Goal: Task Accomplishment & Management: Manage account settings

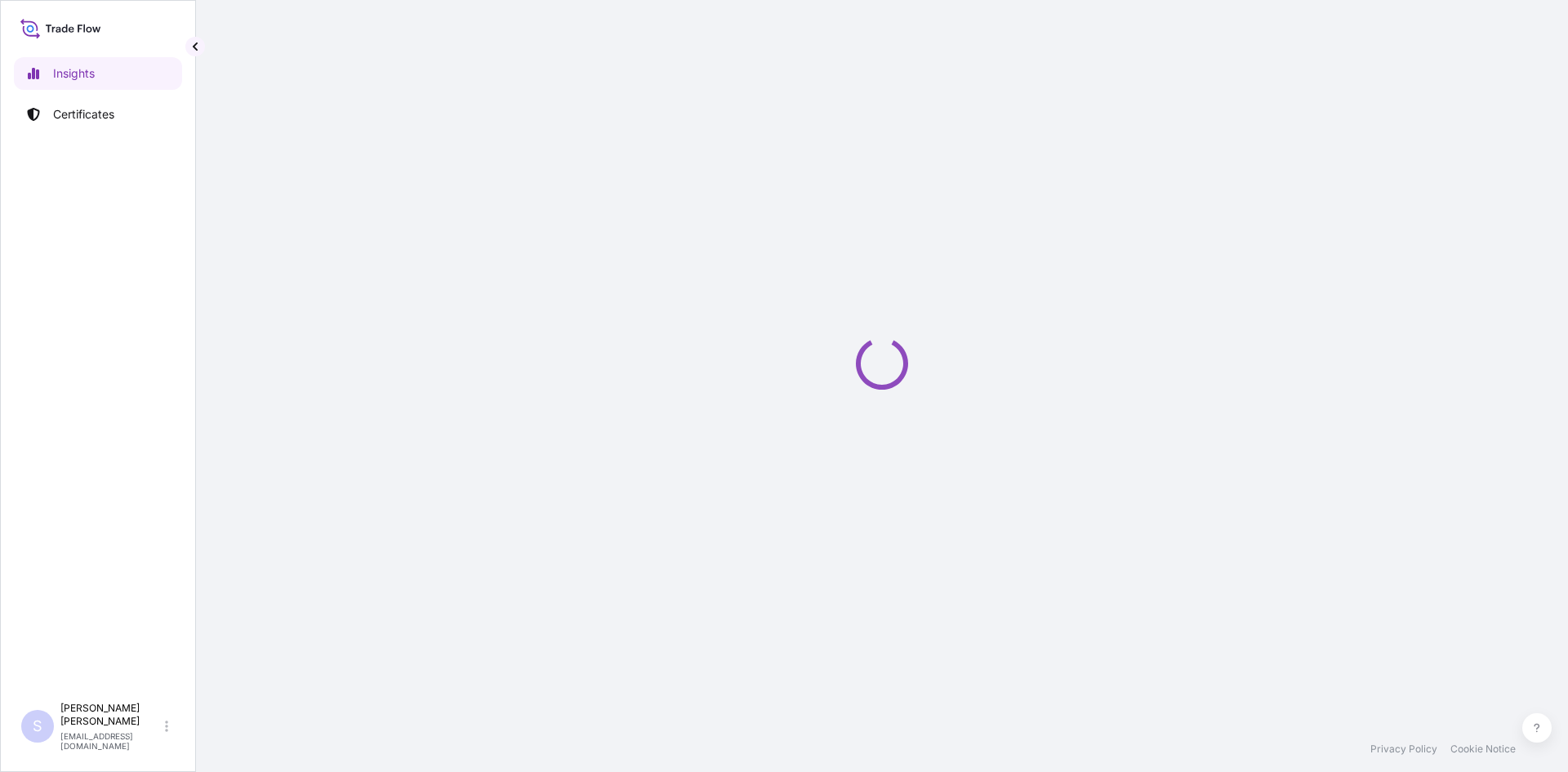
select select "2025"
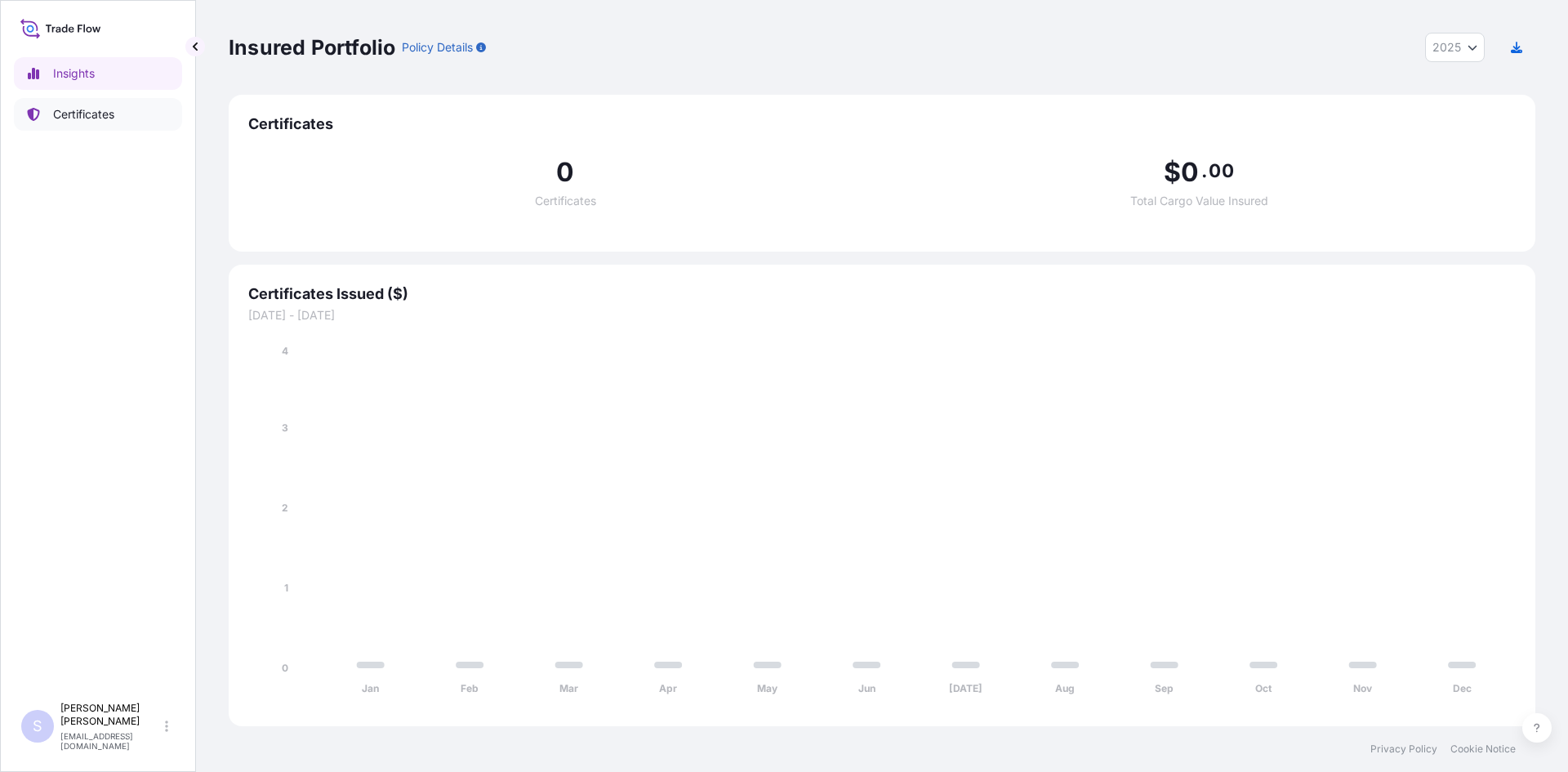
click at [94, 115] on p "Certificates" at bounding box center [83, 114] width 61 height 16
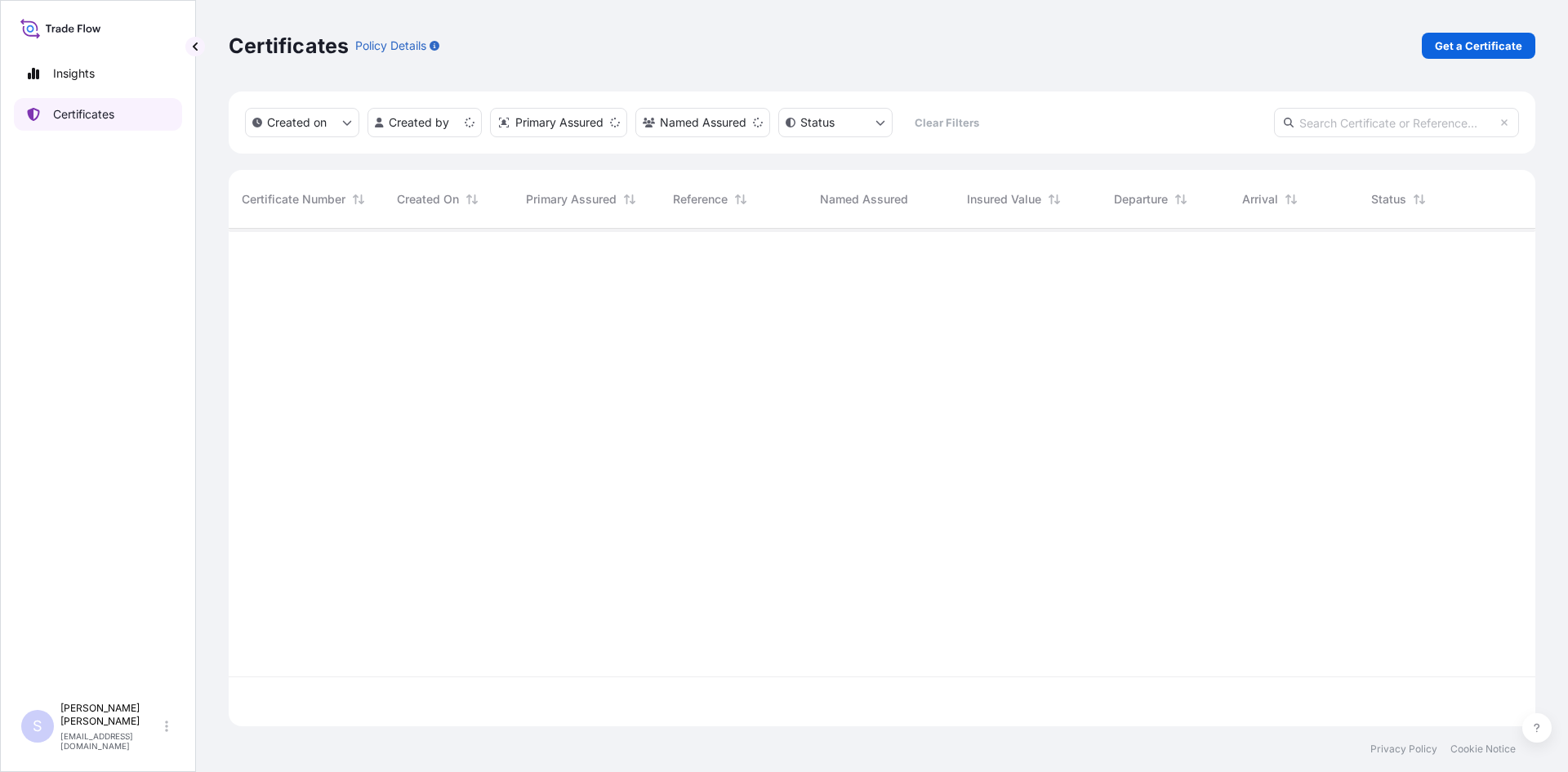
scroll to position [494, 1295]
click at [1472, 46] on p "Get a Certificate" at bounding box center [1479, 45] width 87 height 16
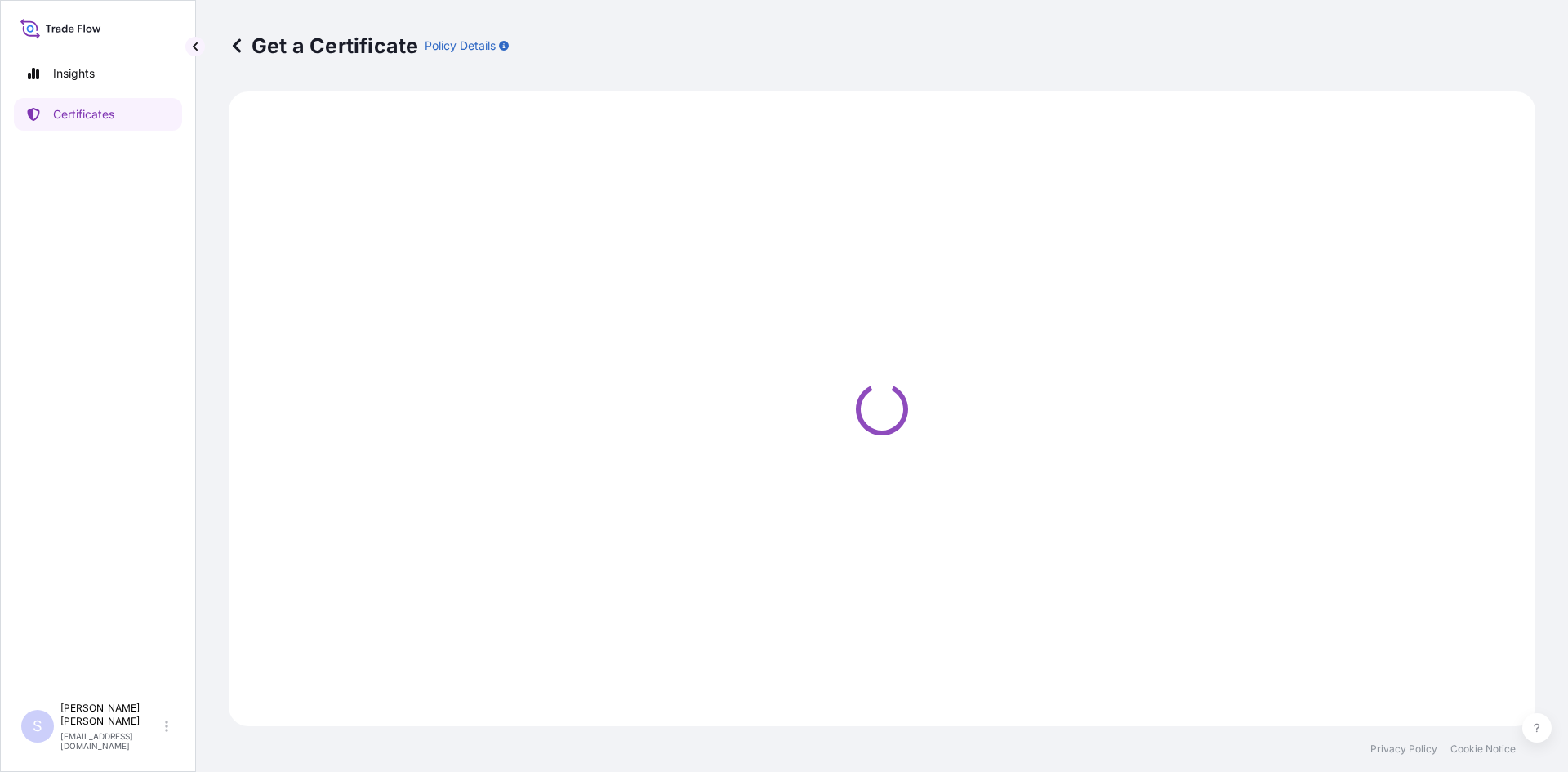
select select "Sea"
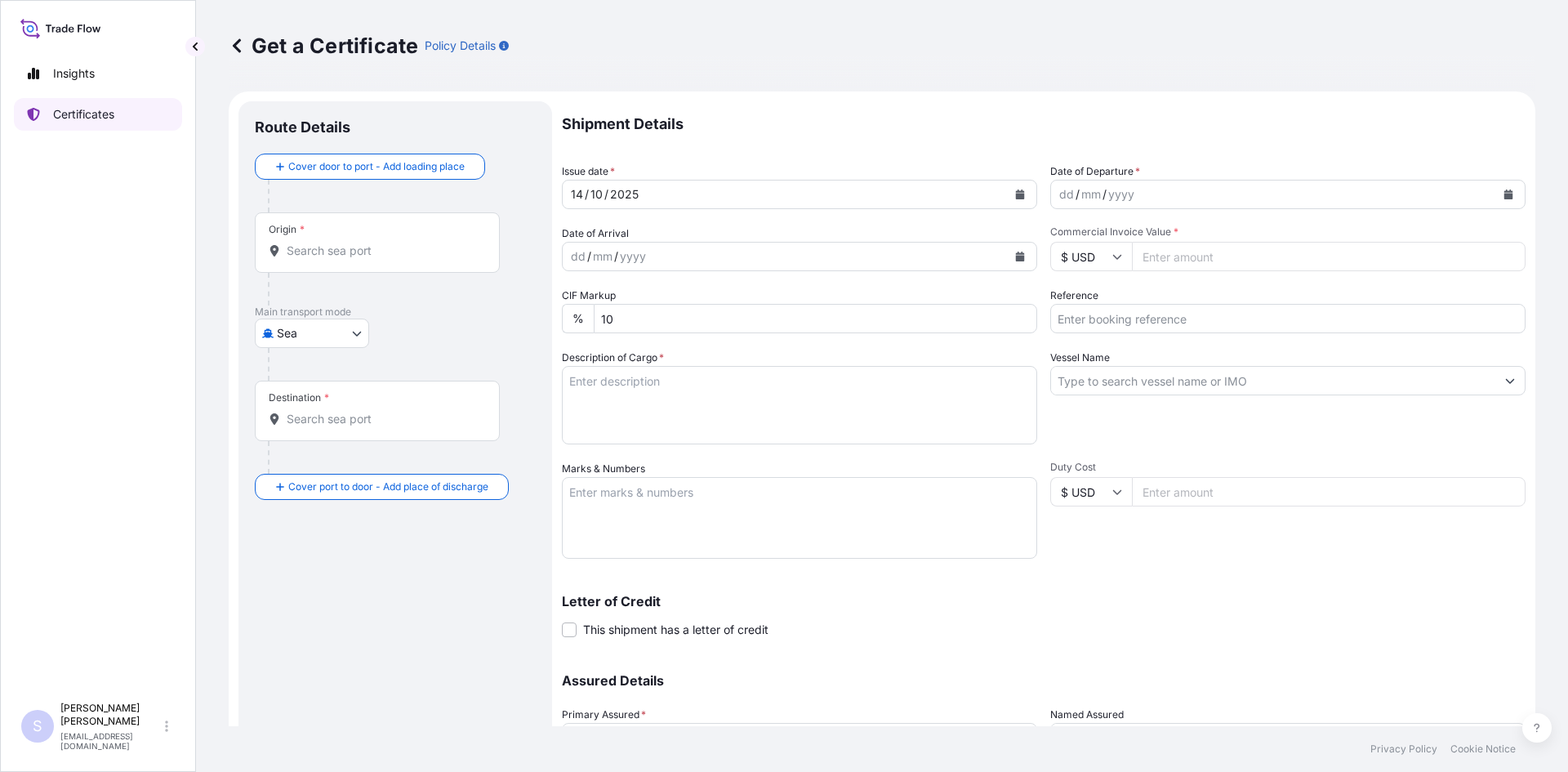
click at [125, 121] on link "Certificates" at bounding box center [98, 114] width 169 height 33
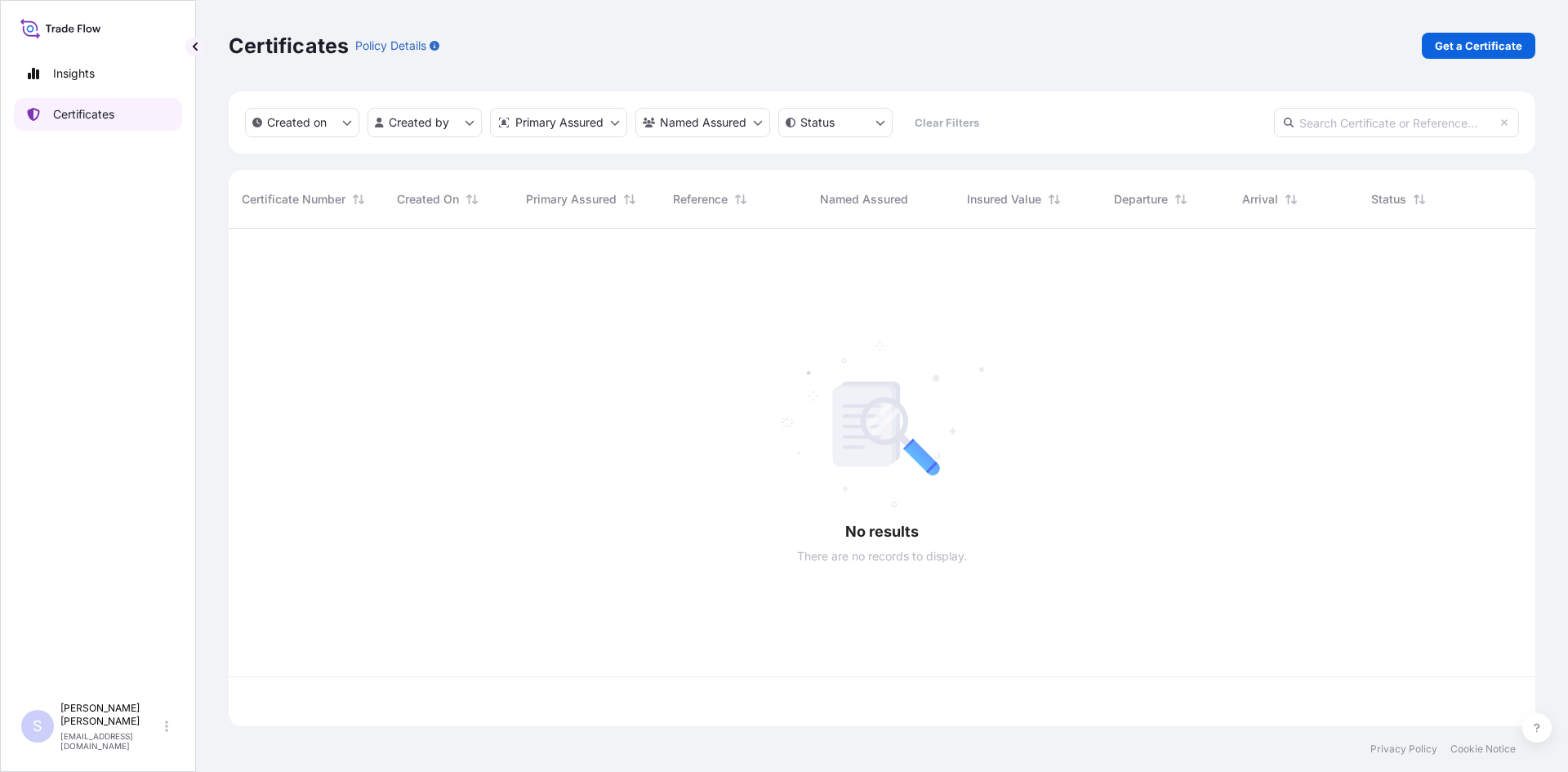
scroll to position [494, 1295]
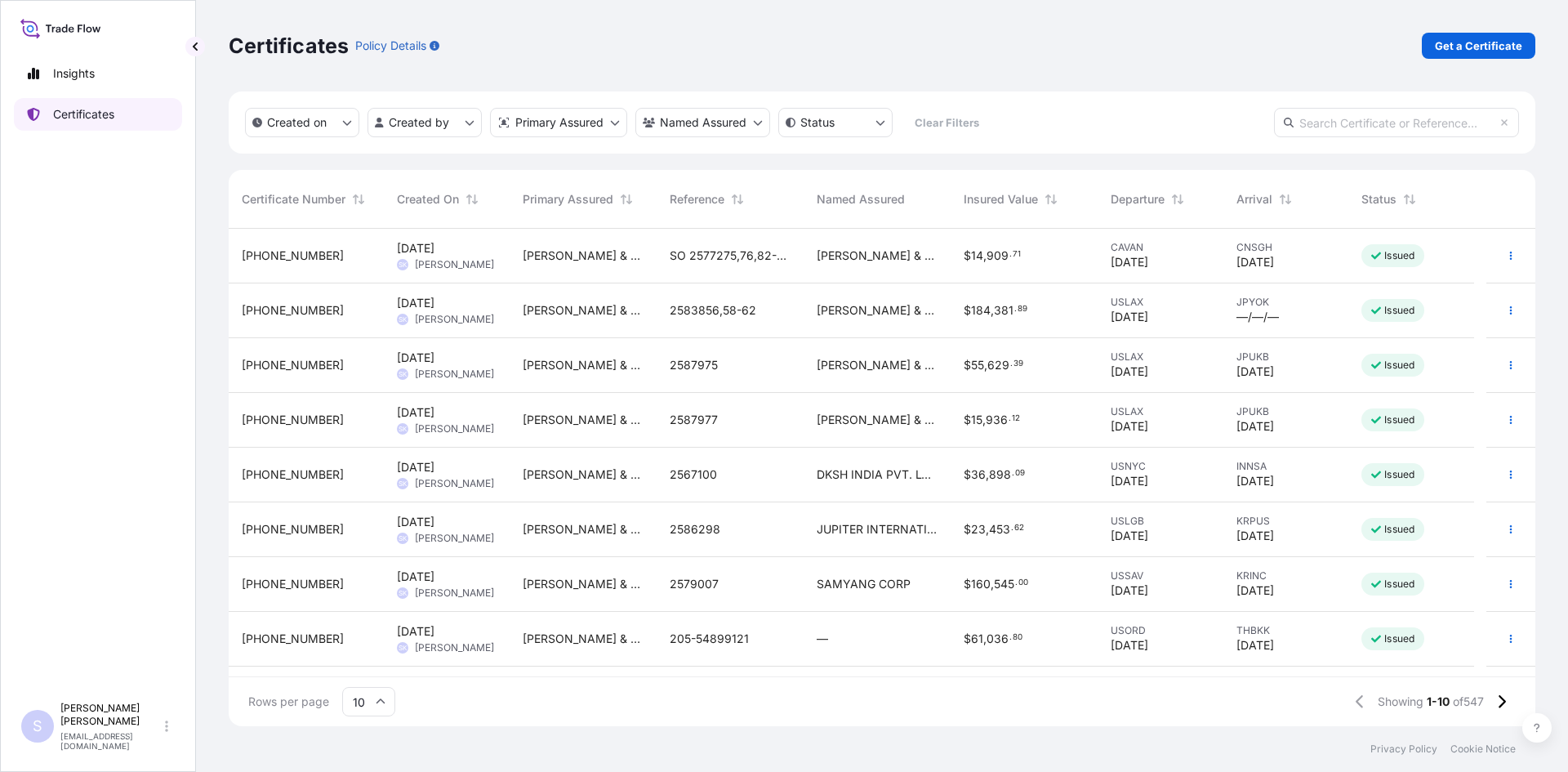
click at [108, 111] on p "Certificates" at bounding box center [83, 114] width 61 height 16
click at [1345, 113] on input "text" at bounding box center [1397, 123] width 245 height 29
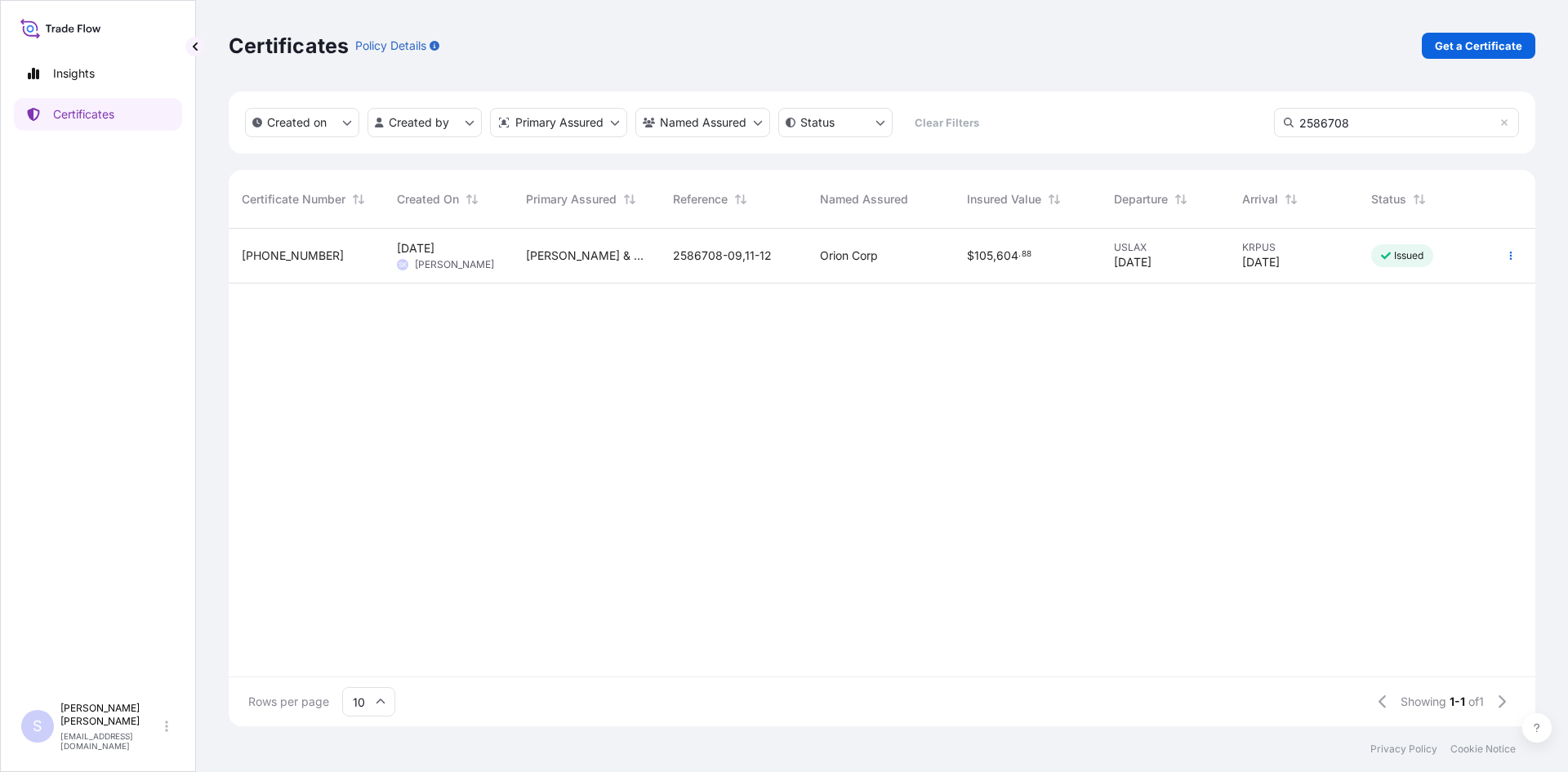
type input "2586708"
click at [1515, 255] on icon "button" at bounding box center [1511, 256] width 10 height 10
click at [1364, 293] on icon "Actions" at bounding box center [1366, 289] width 10 height 10
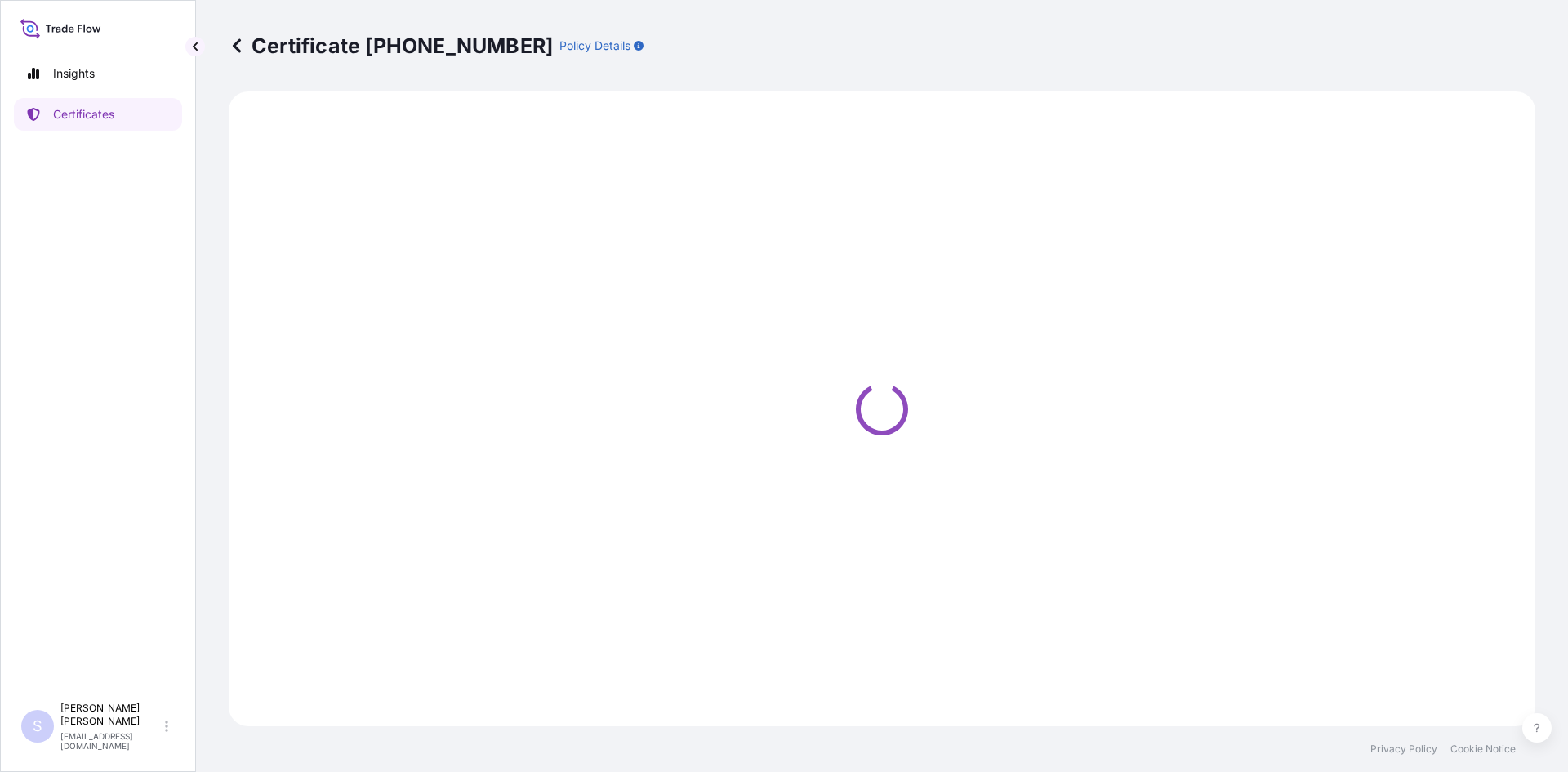
select select "Road / [GEOGRAPHIC_DATA]"
select select "Sea"
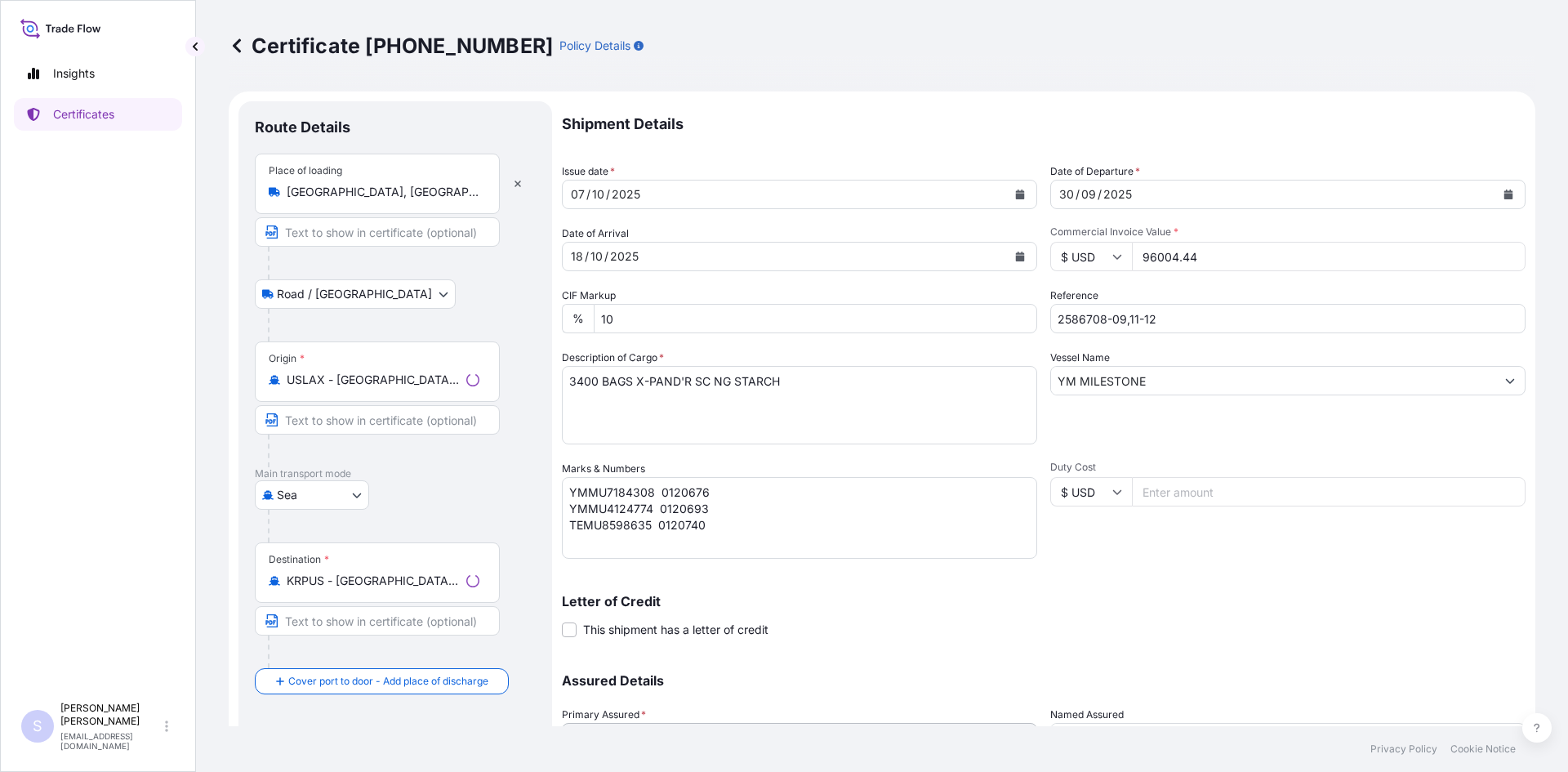
select select "31658"
drag, startPoint x: 1213, startPoint y: 262, endPoint x: 1119, endPoint y: 248, distance: 95.0
click at [1119, 248] on div "$ USD 96004.44" at bounding box center [1288, 256] width 476 height 29
type input "140806.51"
drag, startPoint x: 697, startPoint y: 535, endPoint x: 688, endPoint y: 541, distance: 10.8
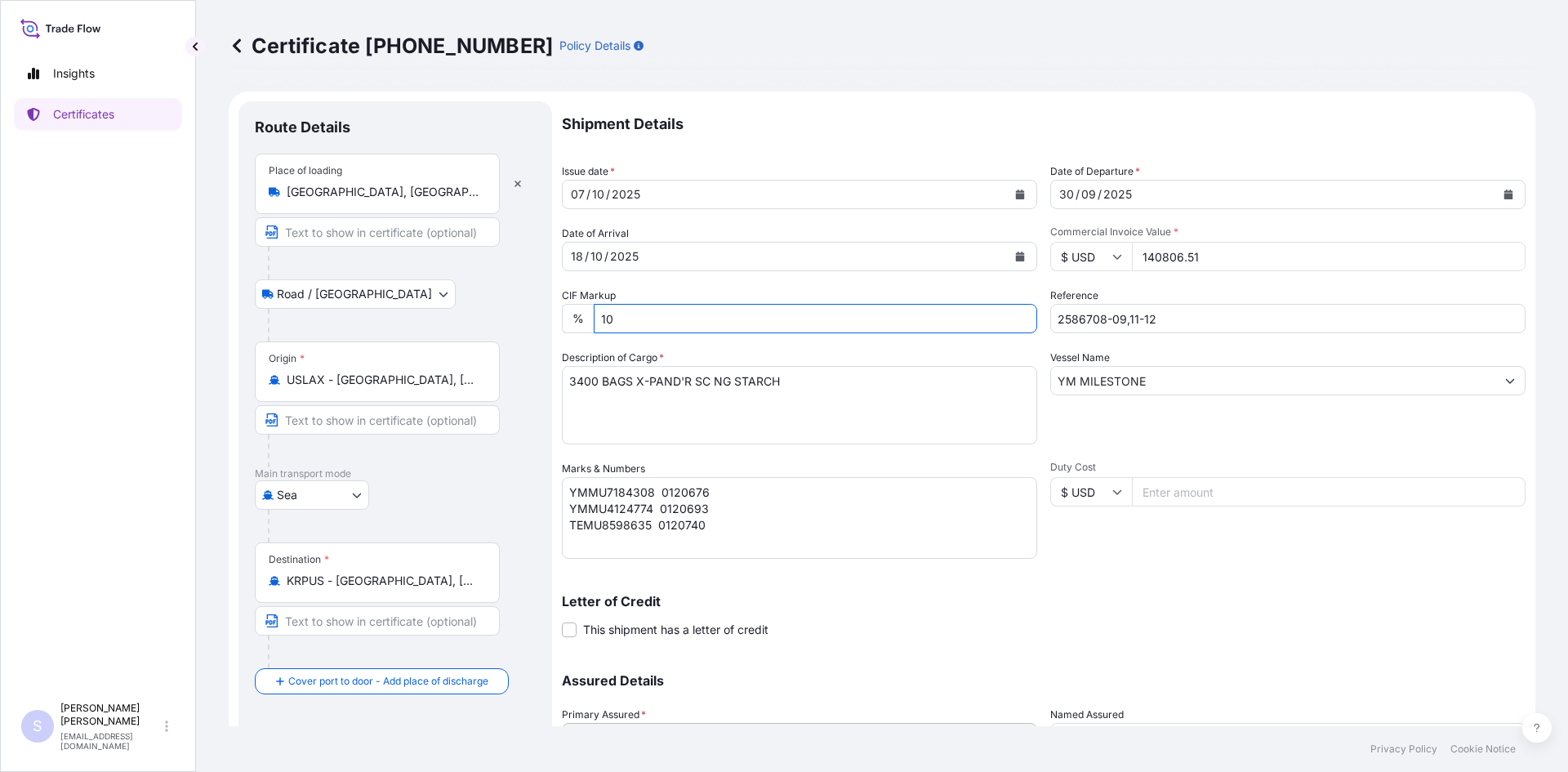
click at [695, 538] on textarea "YMMU7184308 0120676 YMMU4124774 0120693 TEMU8598635 0120740" at bounding box center [800, 518] width 476 height 81
click at [709, 519] on textarea "YMMU7184308 0120676 YMMU4124774 0120693 TEMU8598635 0120740" at bounding box center [800, 518] width 476 height 81
type textarea "YMMU7184308 0120676 YMMU4124774 0120693 TEMU8598635 0120740 YMLU5717512 0120696"
click at [1095, 564] on div "Shipment Details Issue date * [DATE] Date of Departure * [DATE] Date of Arrival…" at bounding box center [1044, 460] width 964 height 717
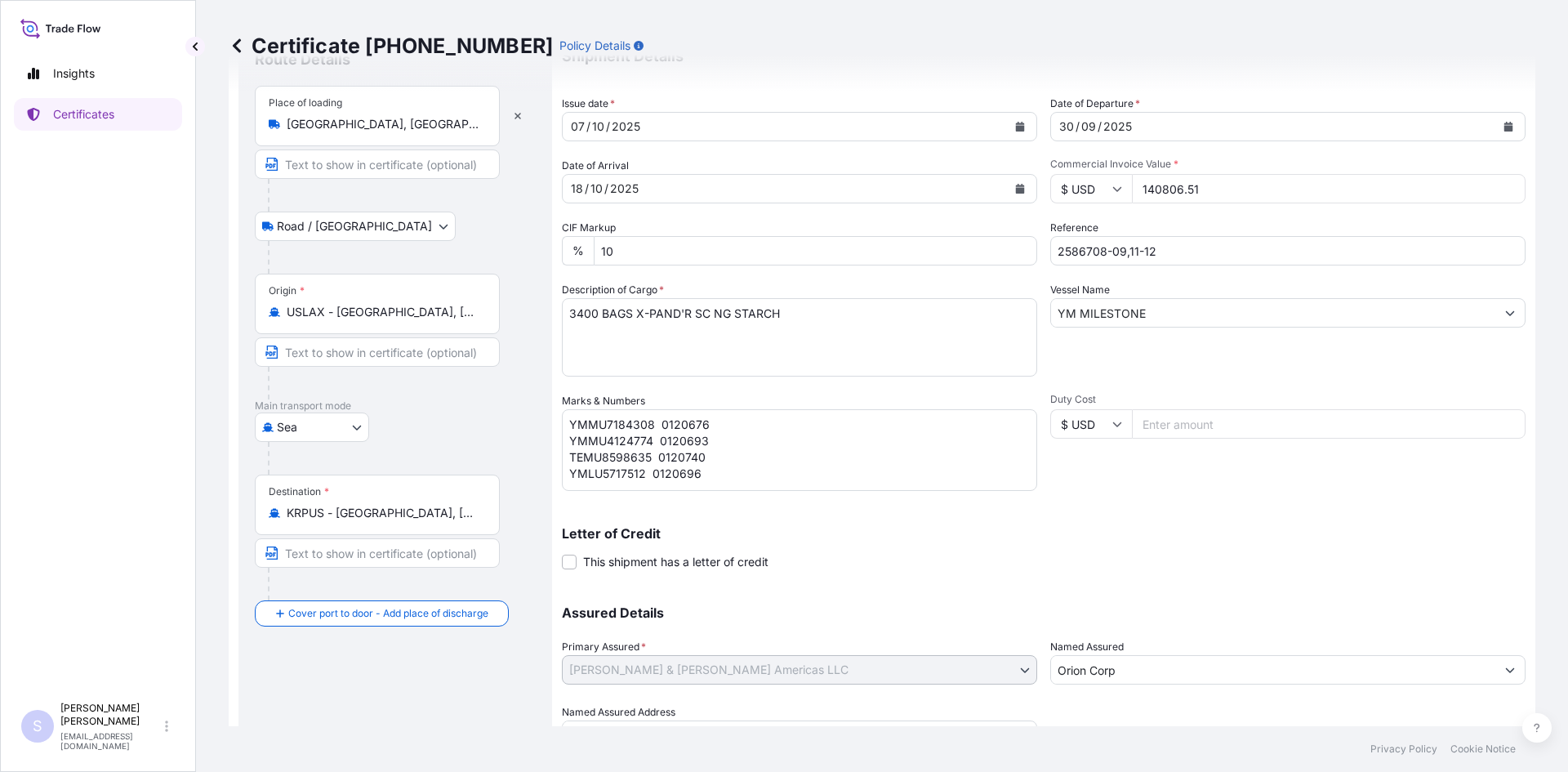
scroll to position [147, 0]
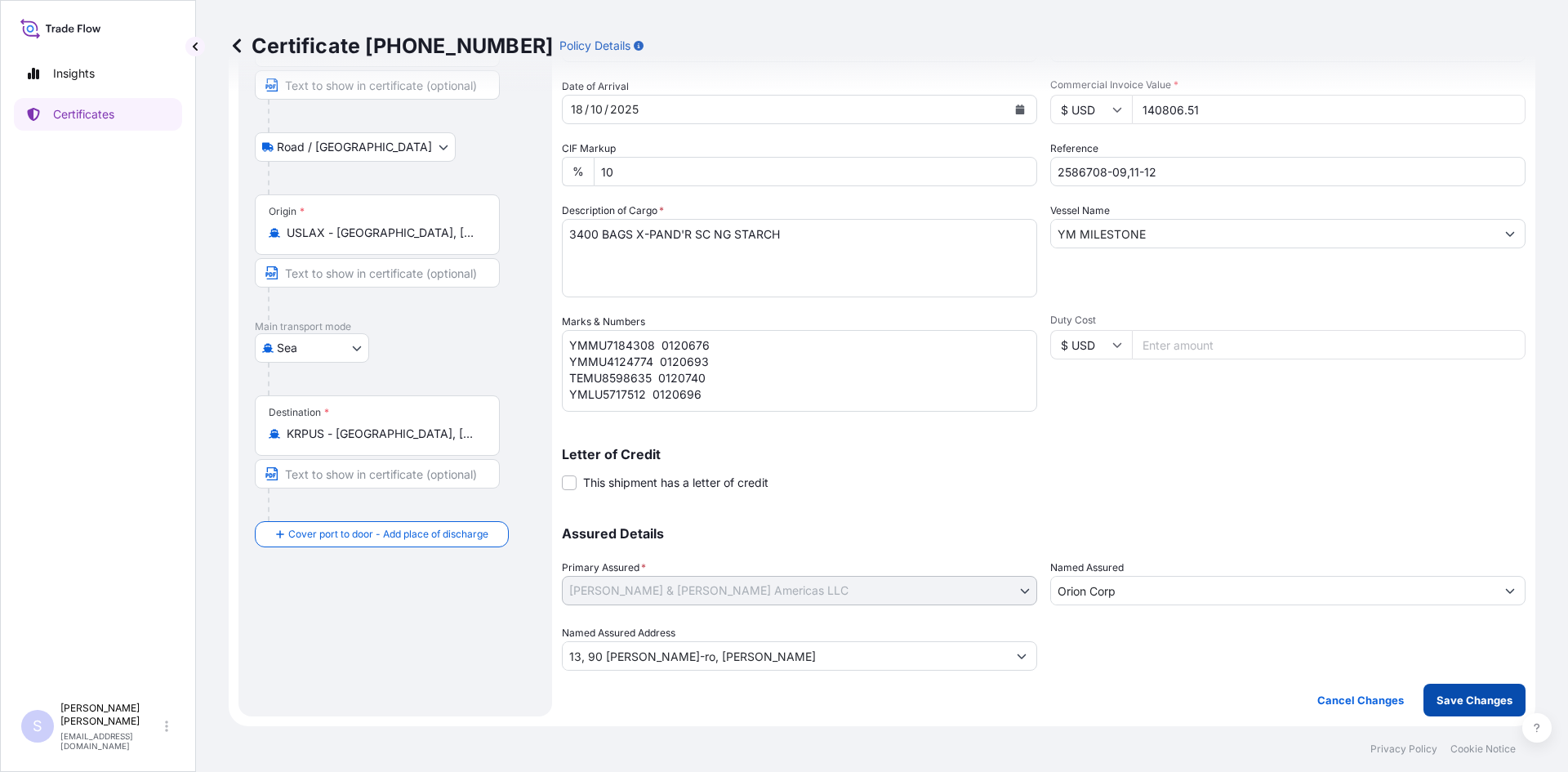
click at [1425, 702] on button "Save Changes" at bounding box center [1475, 700] width 102 height 33
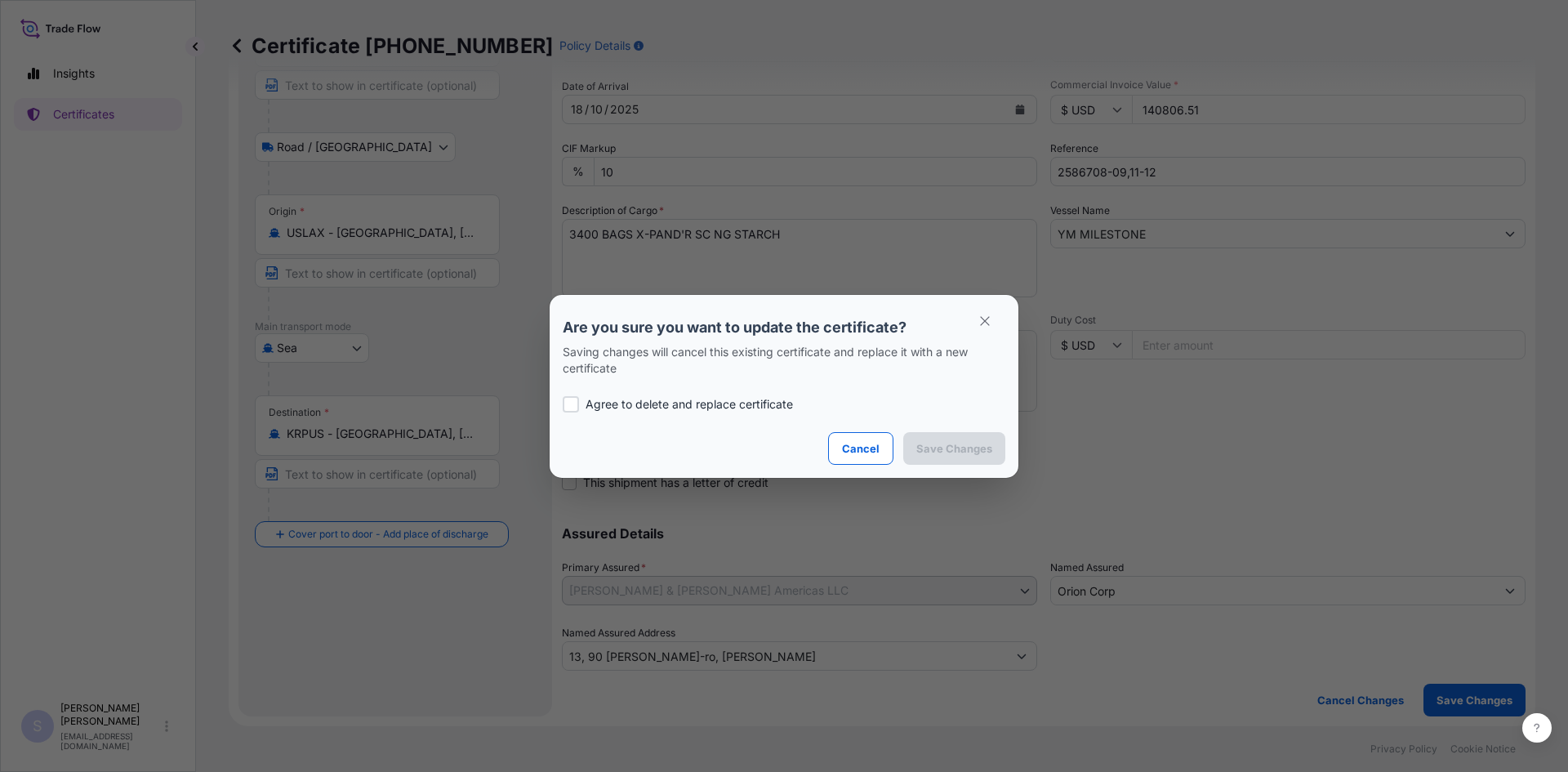
click at [688, 386] on div "Agree to delete and replace certificate" at bounding box center [784, 404] width 443 height 55
click at [664, 402] on p "Agree to delete and replace certificate" at bounding box center [689, 404] width 207 height 16
checkbox input "true"
click at [930, 462] on button "Save Changes" at bounding box center [955, 448] width 102 height 33
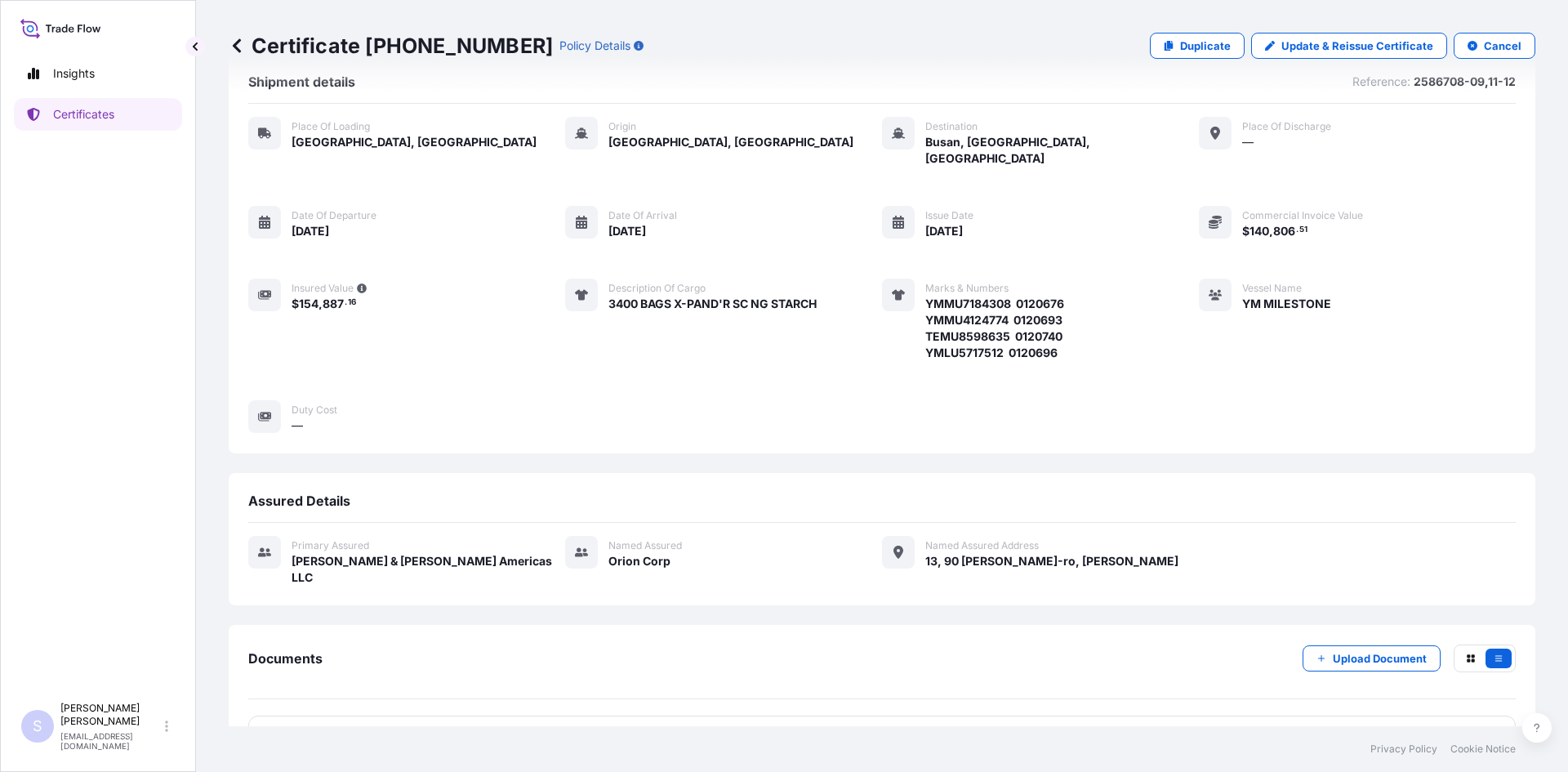
scroll to position [56, 0]
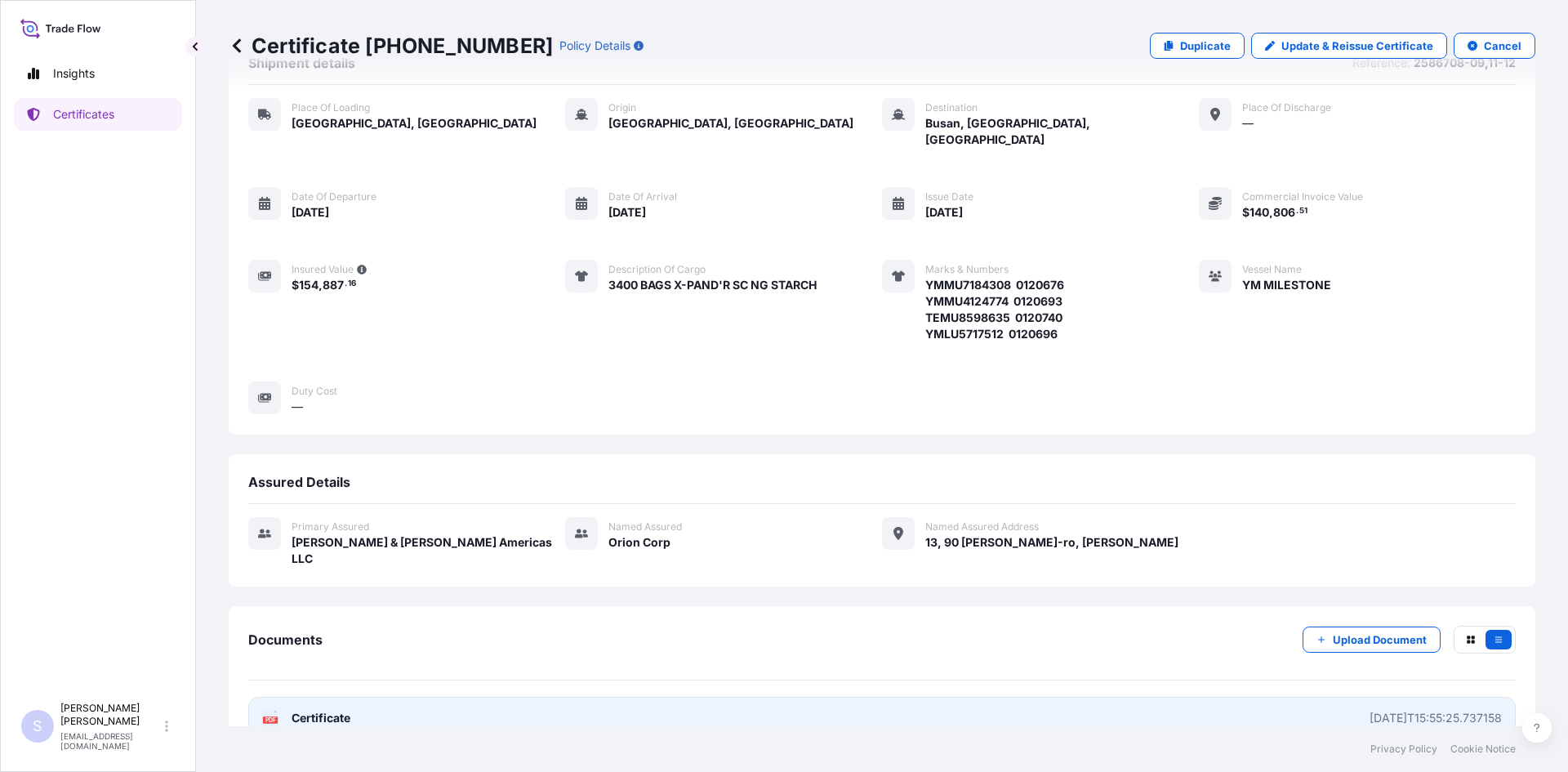
click at [280, 710] on div "PDF Certificate" at bounding box center [306, 717] width 88 height 16
